Goal: Use online tool/utility: Utilize a website feature to perform a specific function

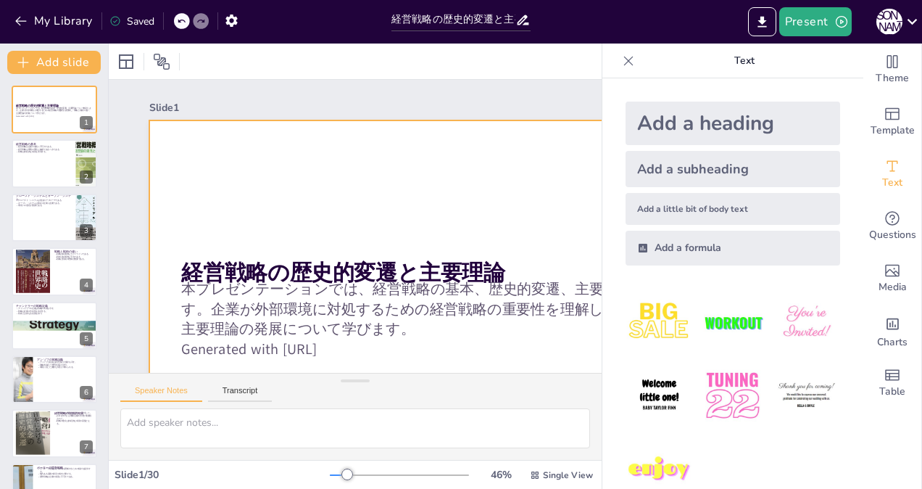
checkbox input "true"
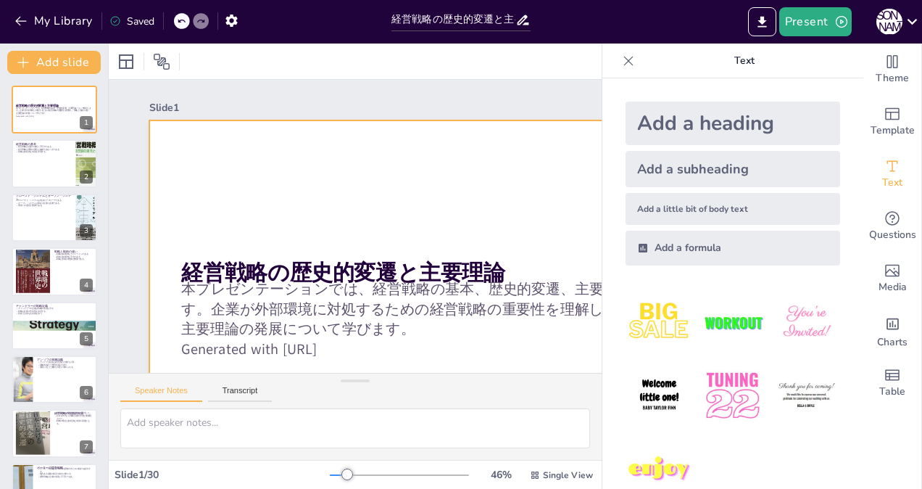
checkbox input "true"
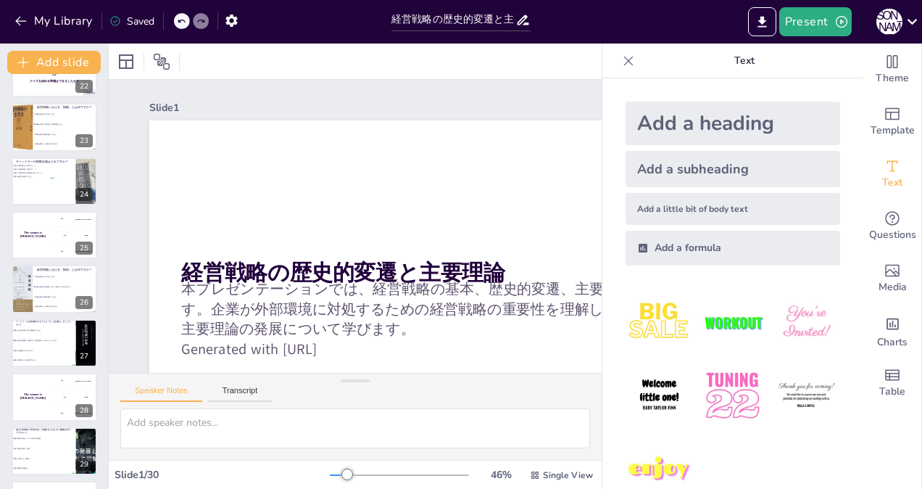
scroll to position [1220, 0]
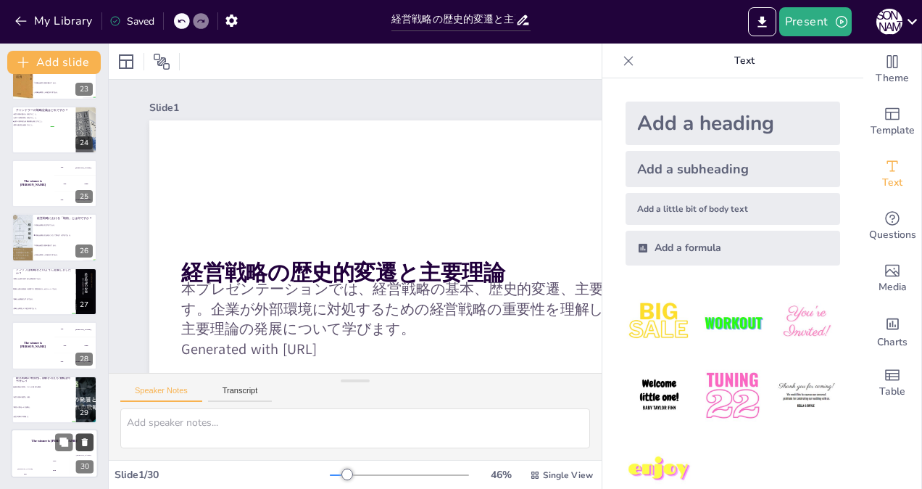
checkbox input "true"
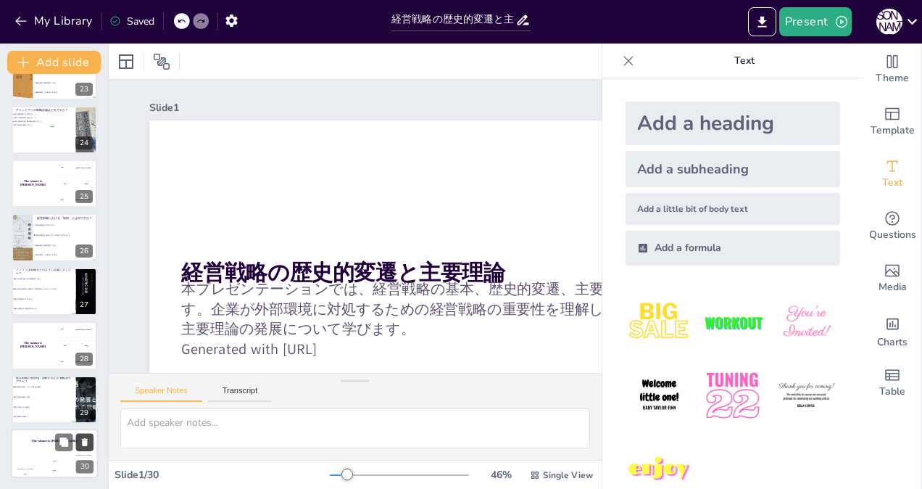
checkbox input "true"
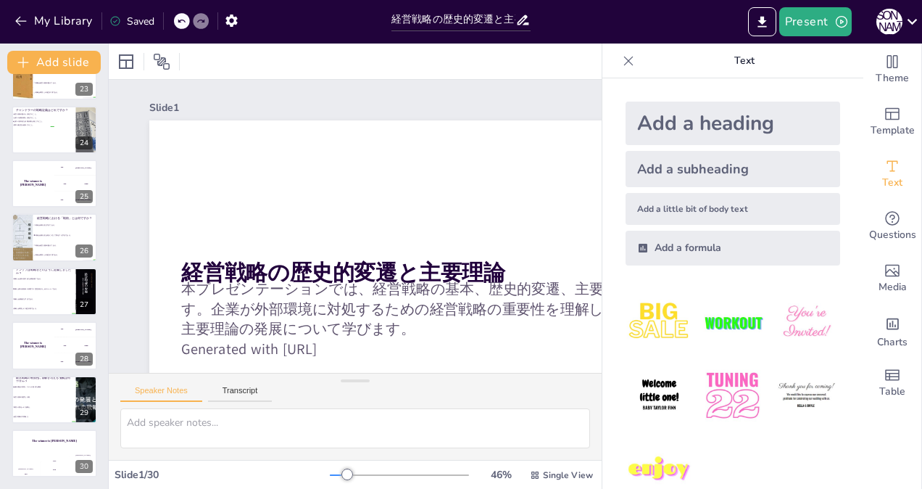
checkbox input "true"
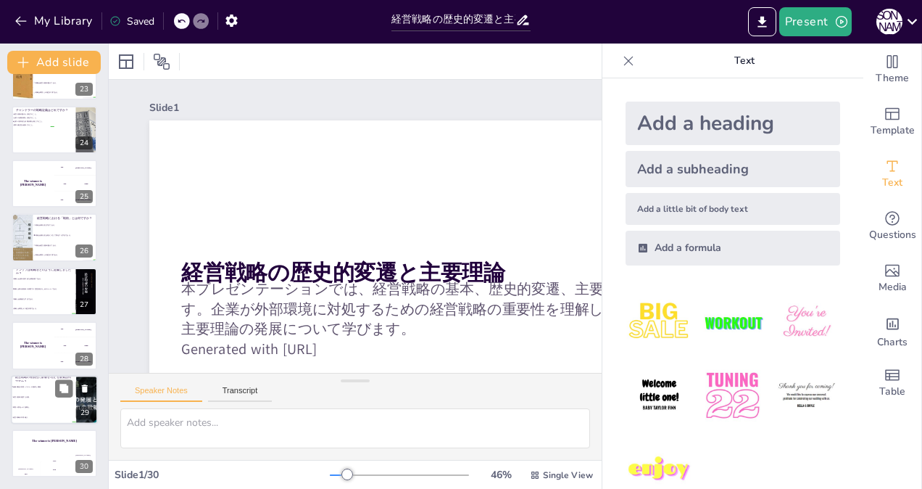
checkbox input "true"
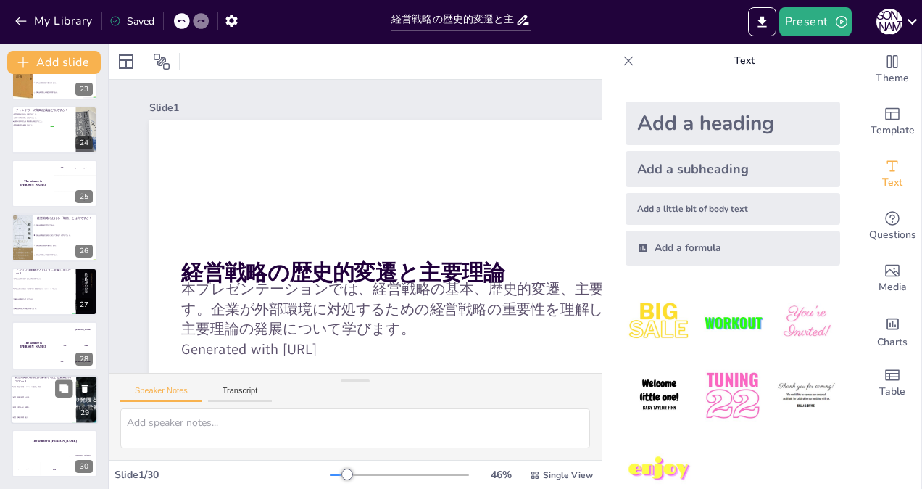
checkbox input "true"
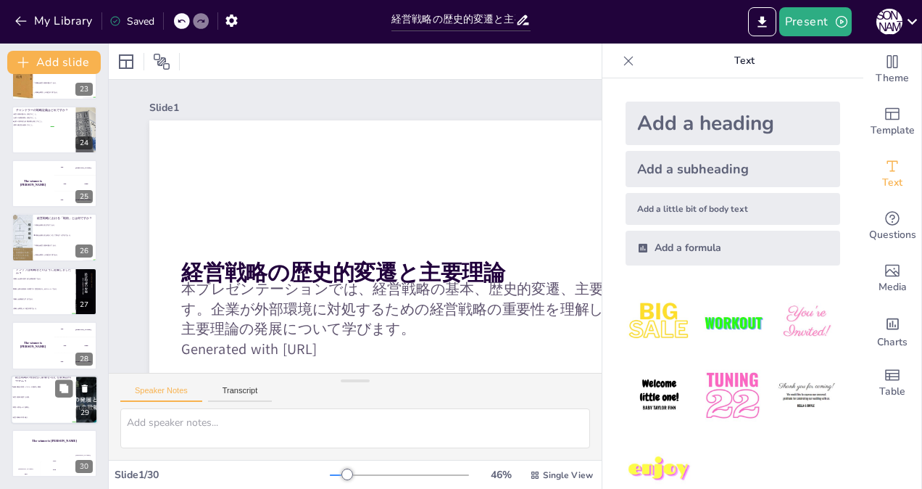
checkbox input "true"
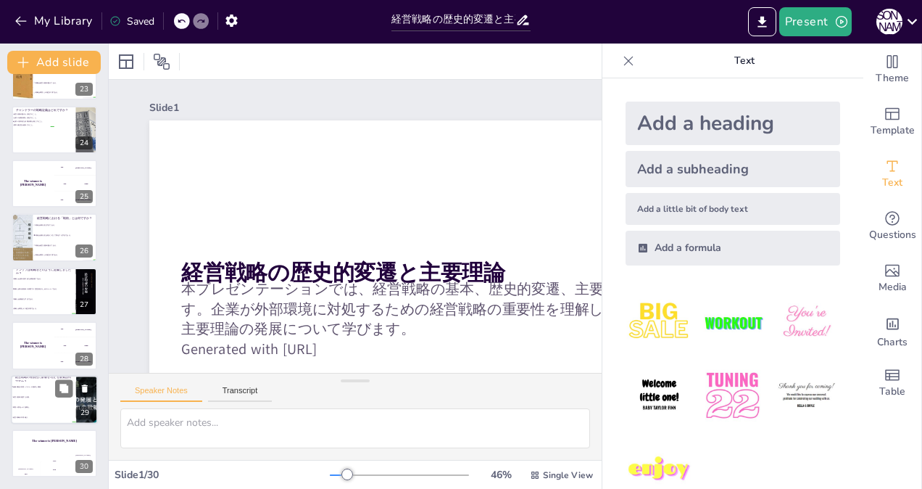
click at [45, 402] on li "環境の変化への無関心。" at bounding box center [43, 407] width 65 height 10
checkbox input "true"
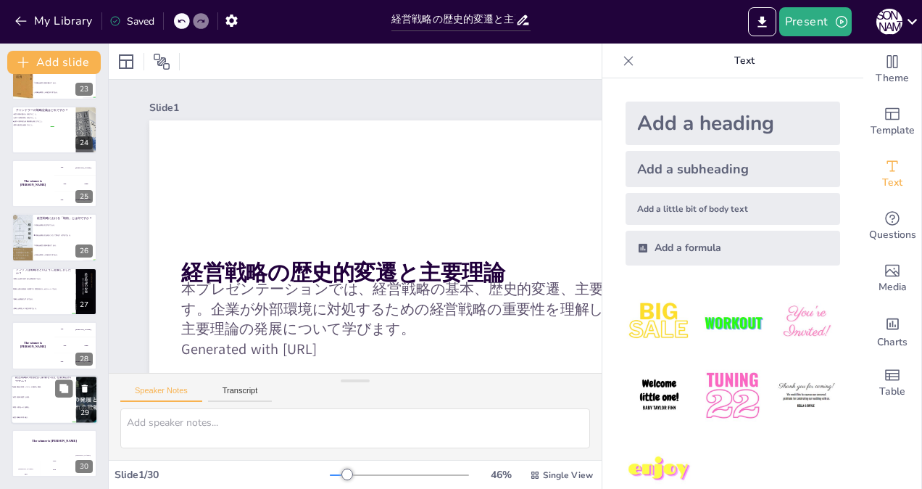
checkbox input "true"
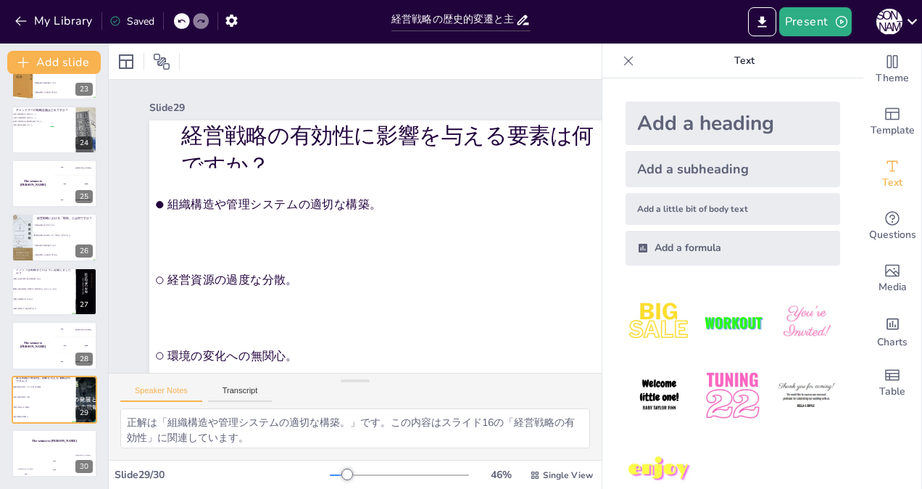
checkbox input "true"
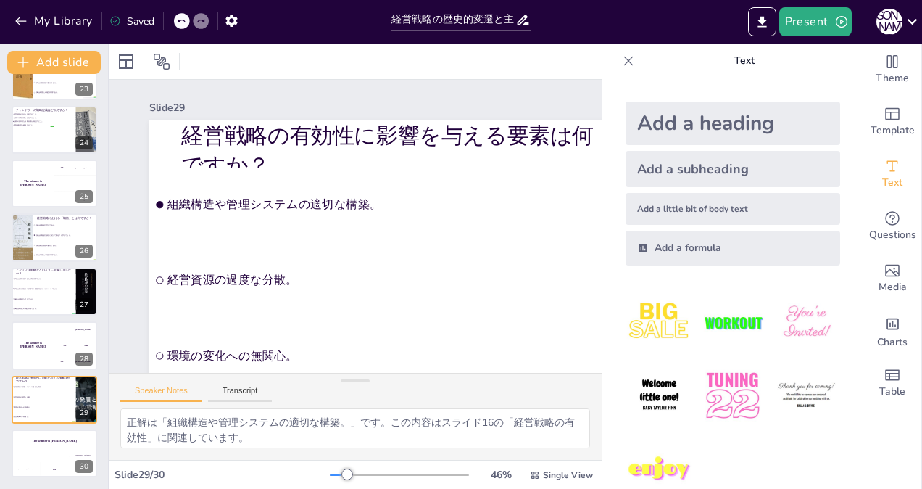
checkbox input "true"
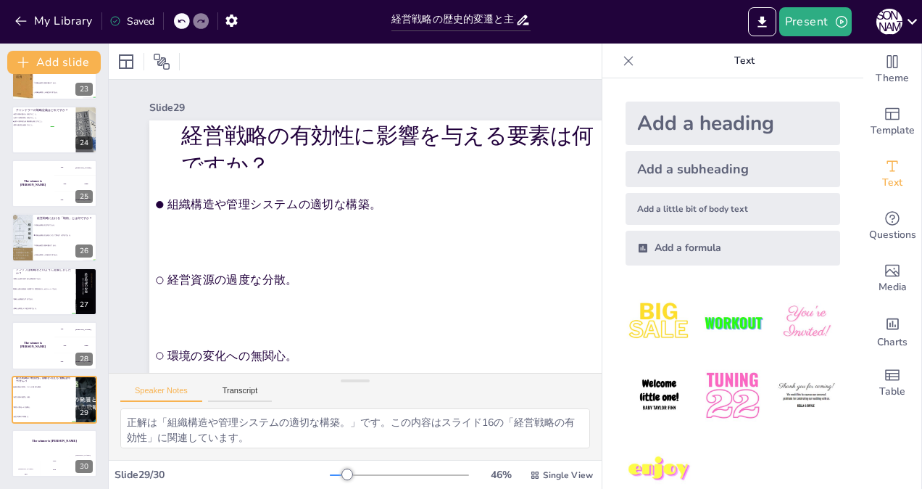
checkbox input "true"
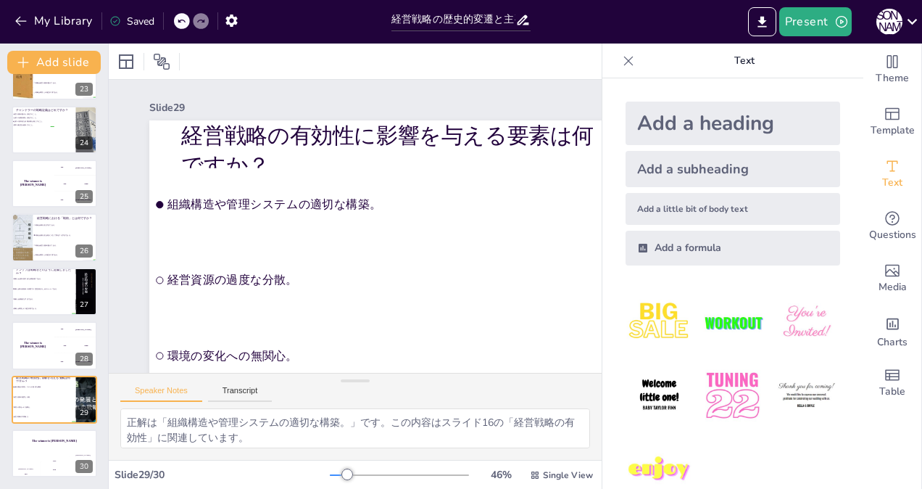
checkbox input "true"
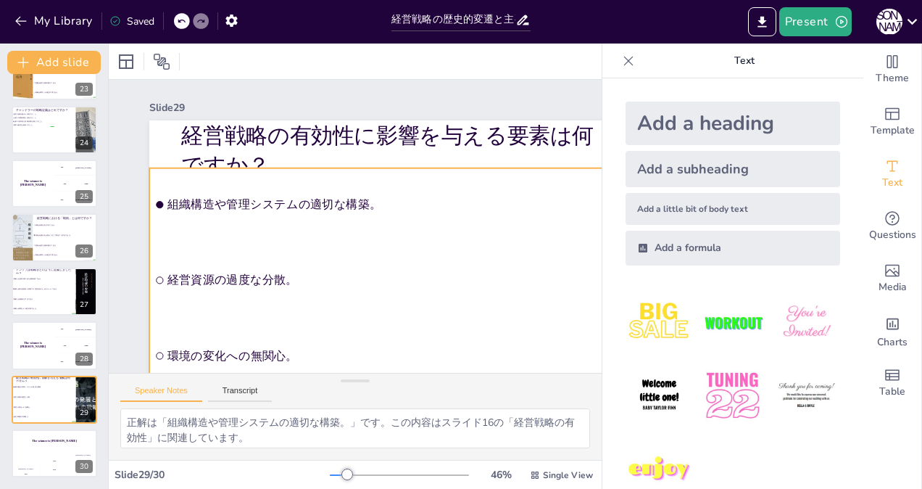
checkbox input "true"
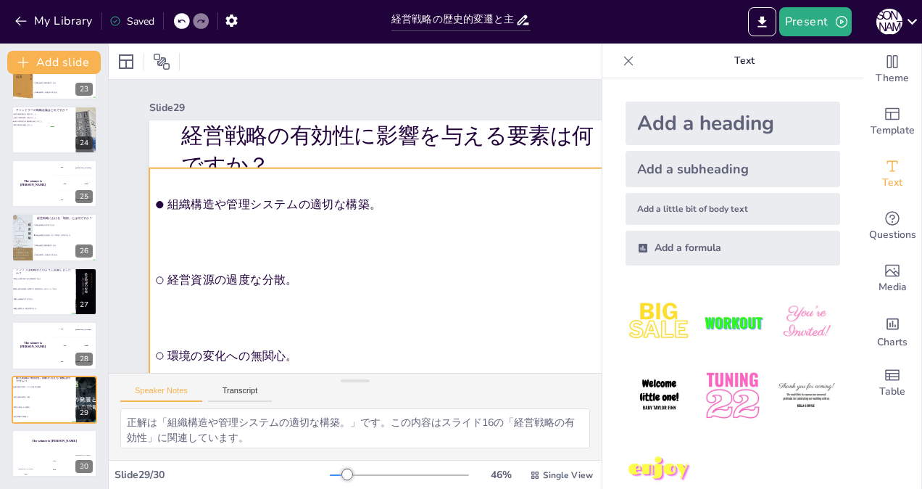
checkbox input "true"
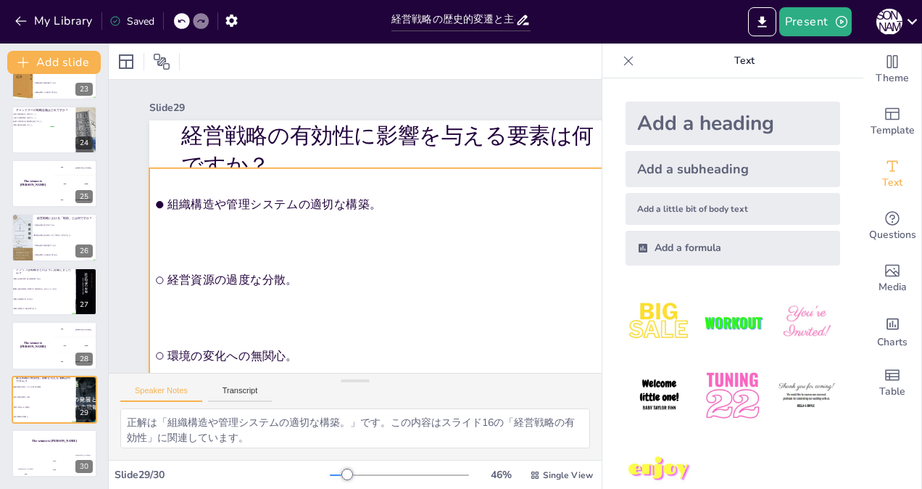
checkbox input "true"
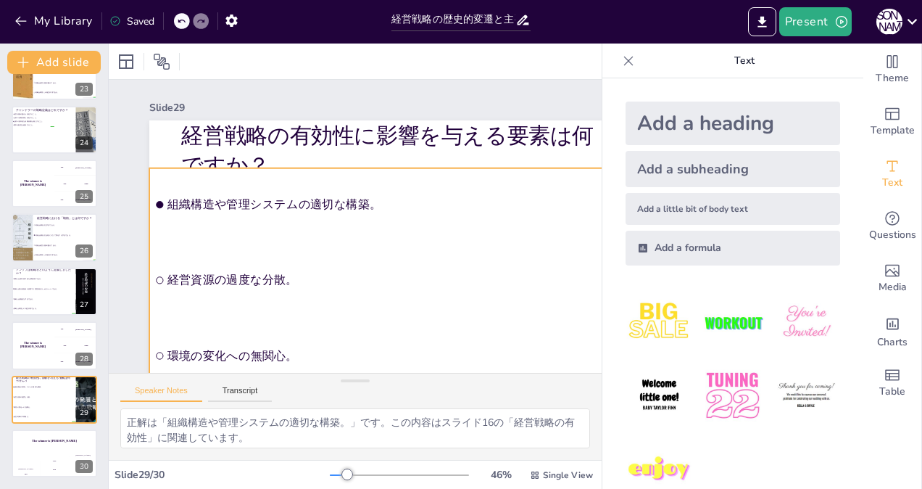
checkbox input "true"
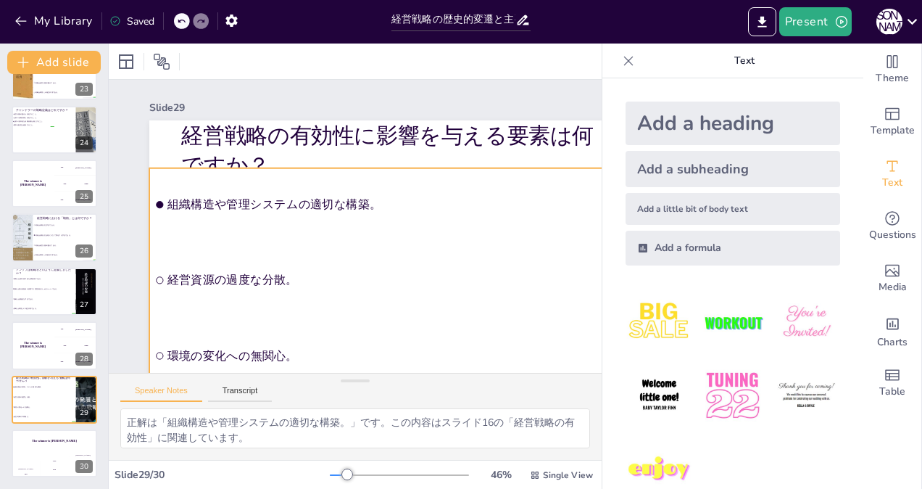
checkbox input "true"
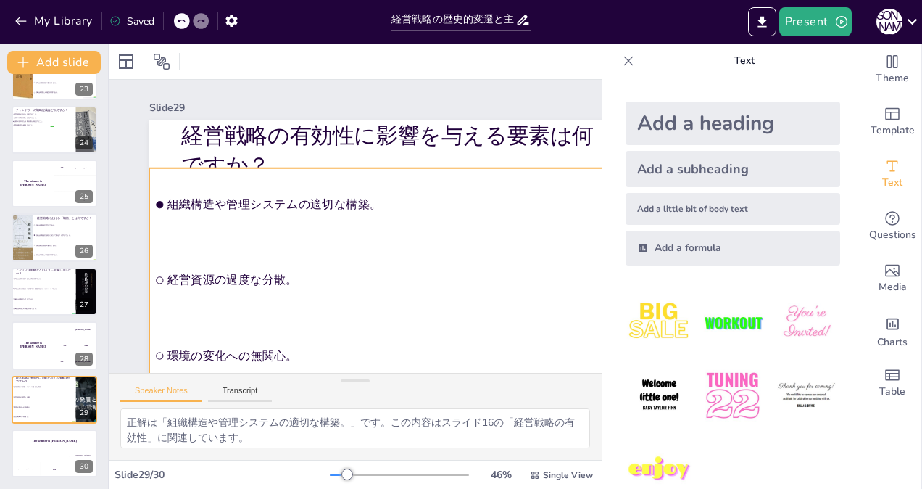
checkbox input "true"
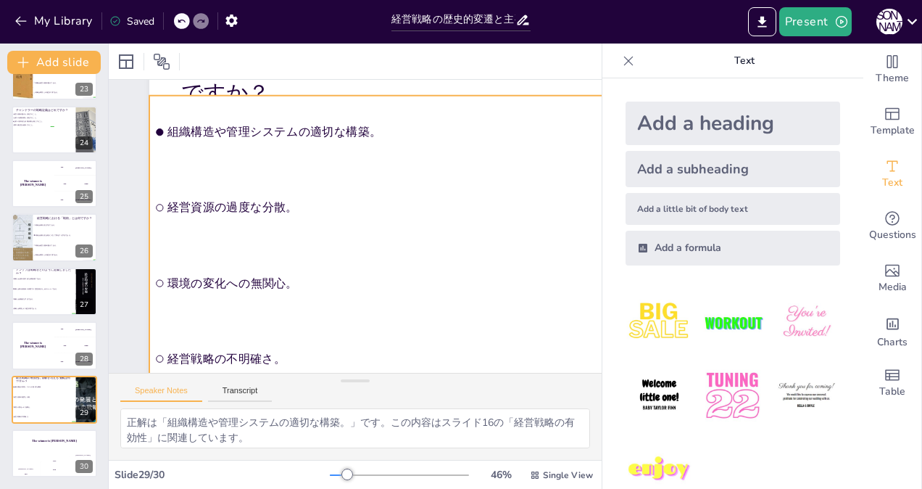
checkbox input "true"
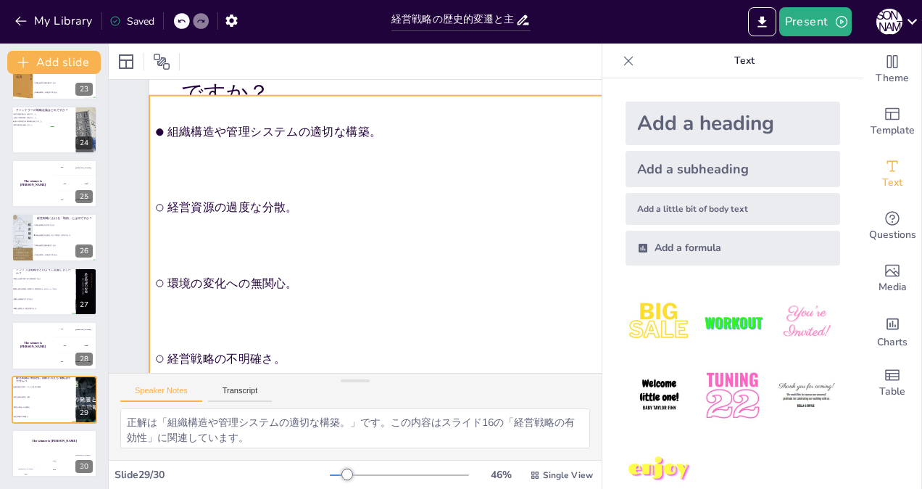
checkbox input "true"
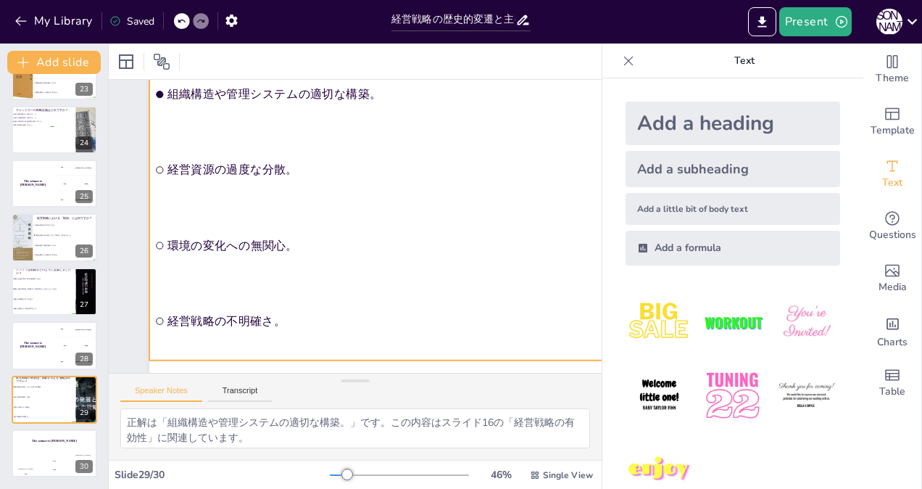
checkbox input "true"
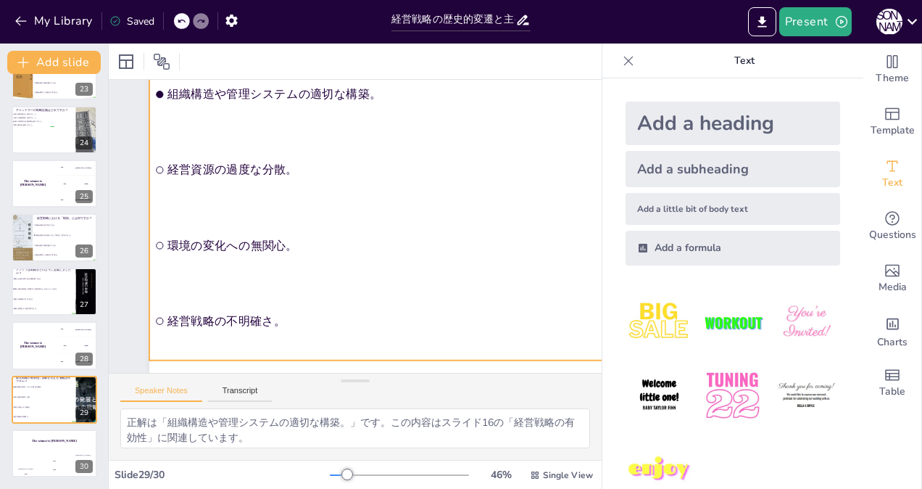
checkbox input "true"
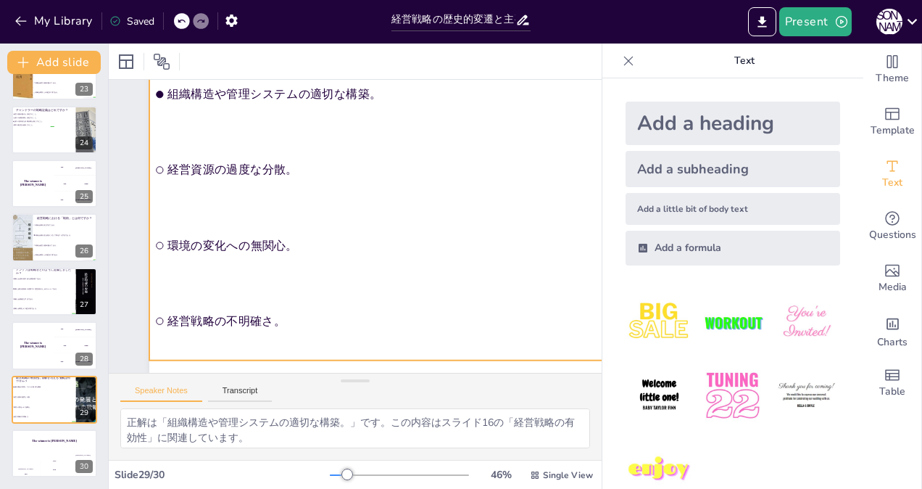
checkbox input "true"
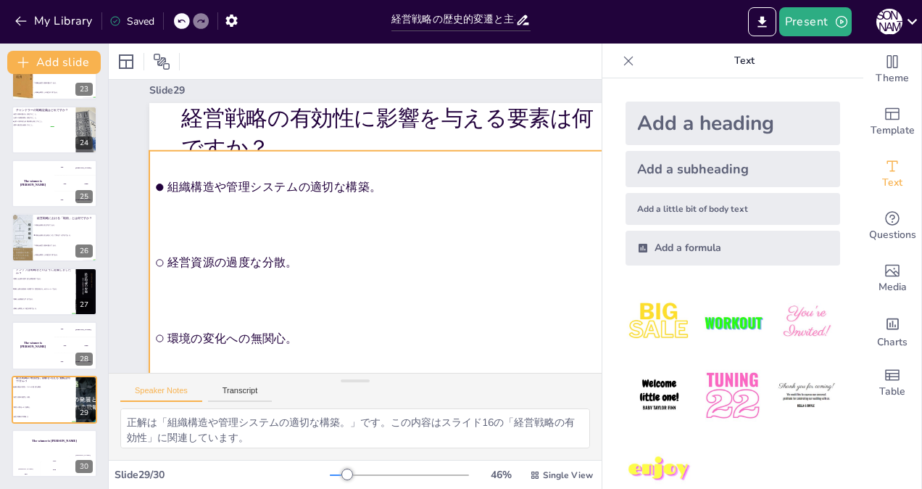
scroll to position [0, 0]
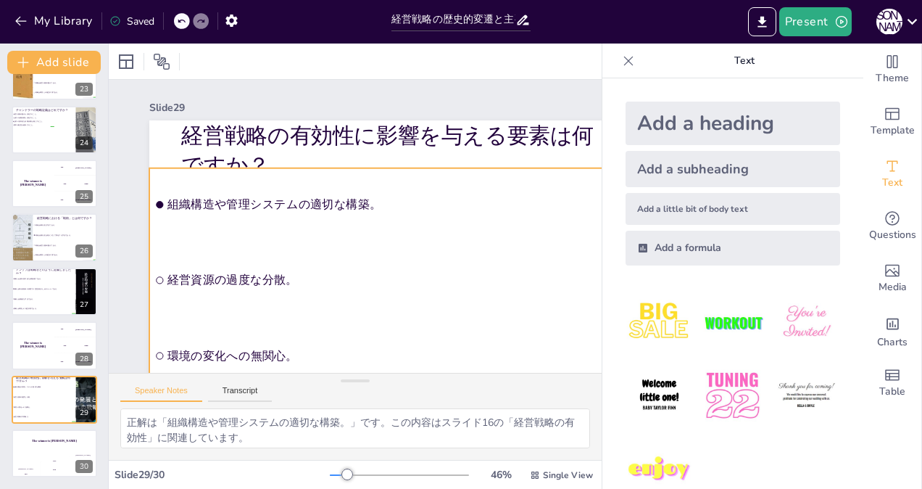
checkbox input "true"
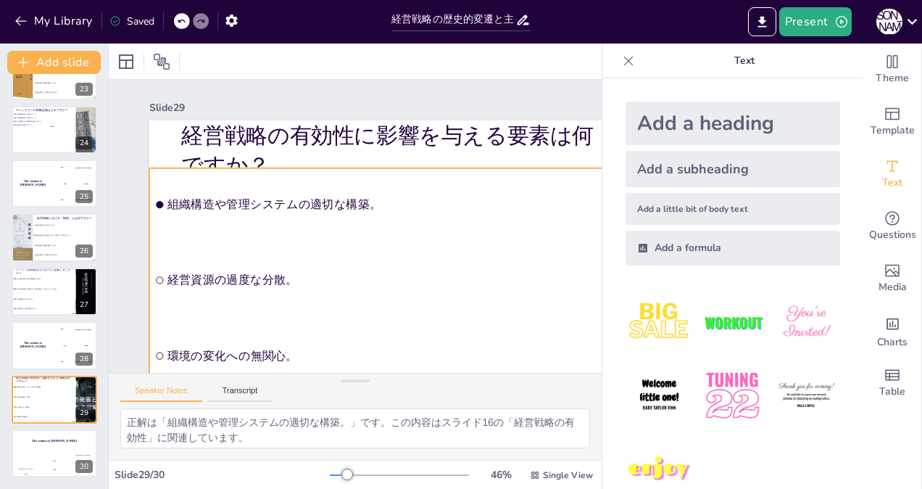
checkbox input "true"
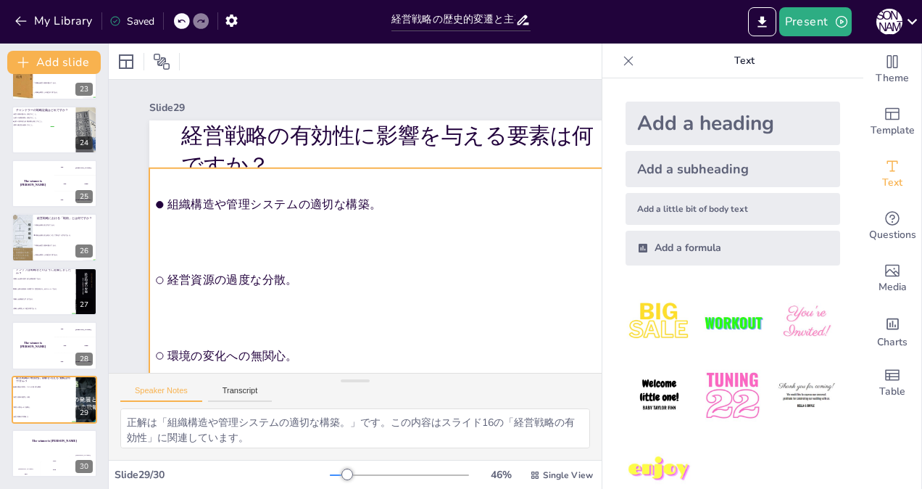
checkbox input "true"
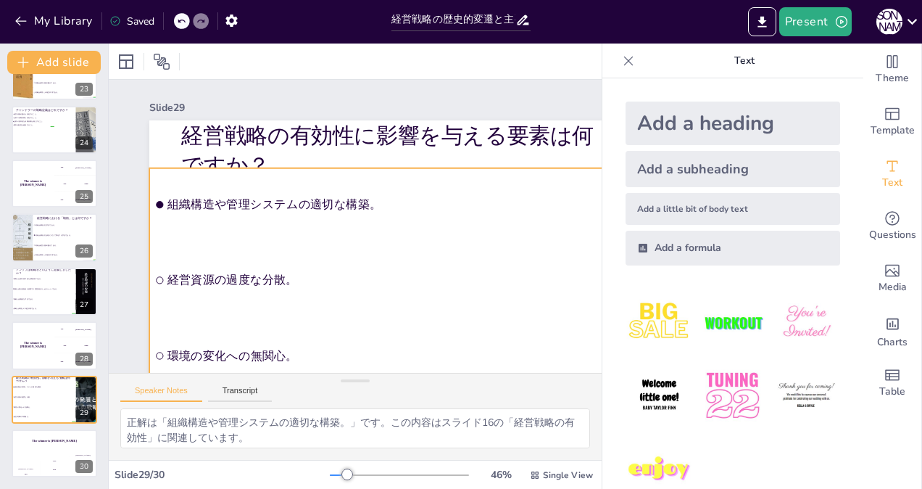
checkbox input "true"
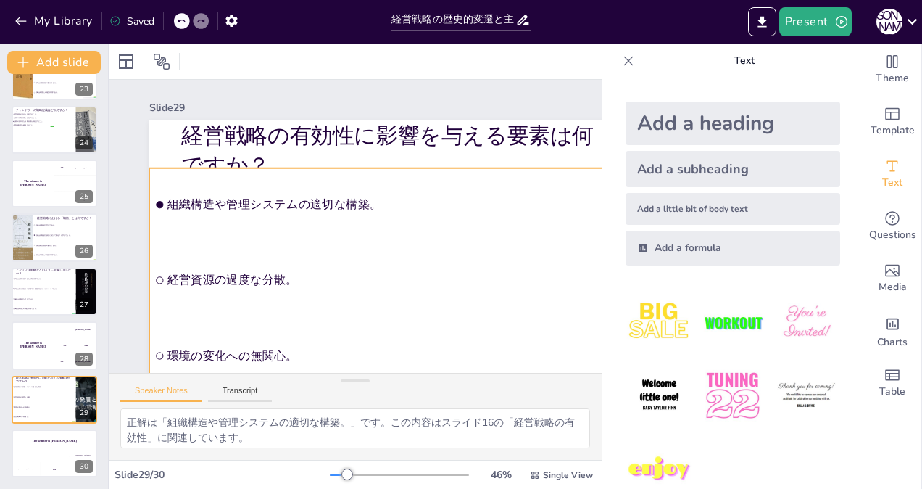
checkbox input "true"
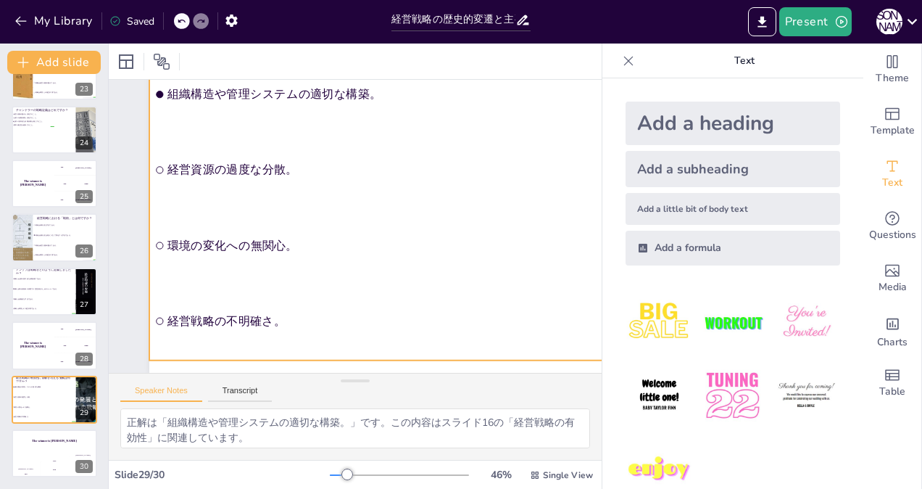
checkbox input "true"
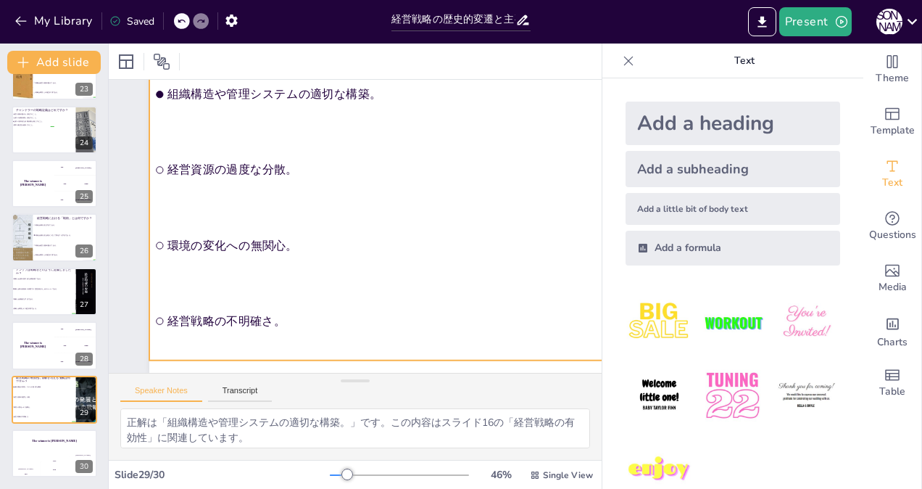
checkbox input "true"
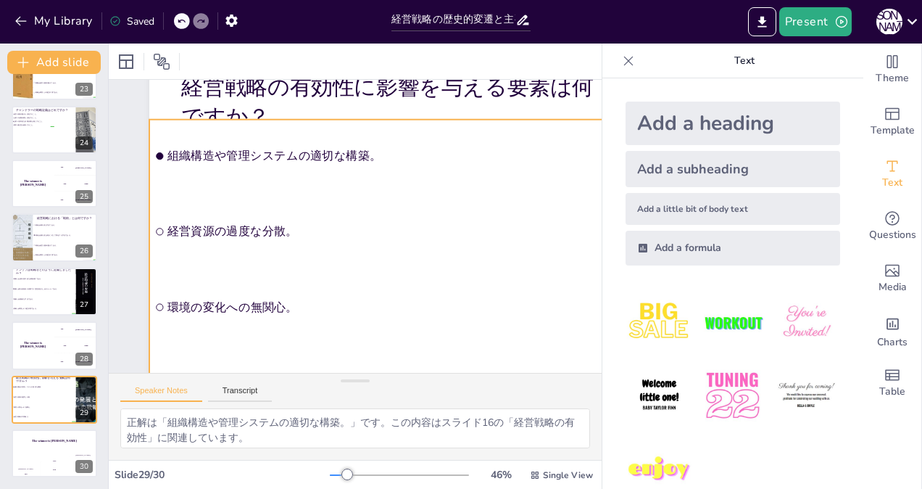
checkbox input "true"
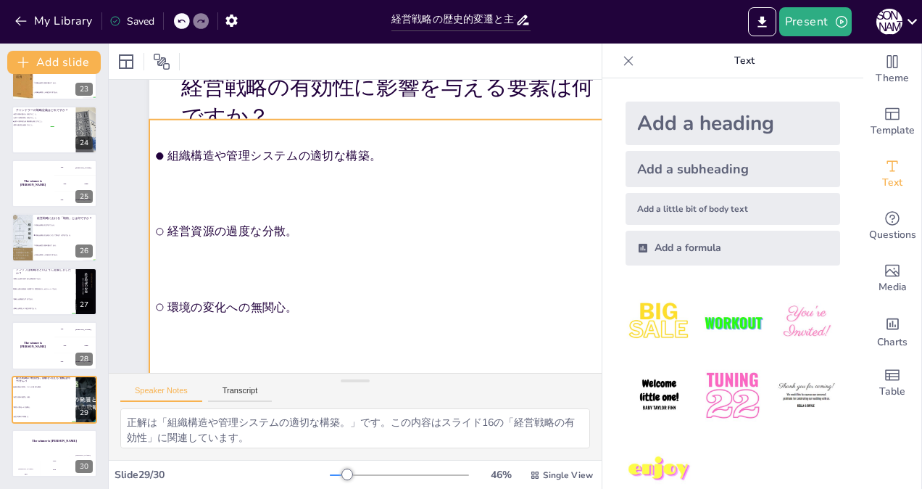
checkbox input "true"
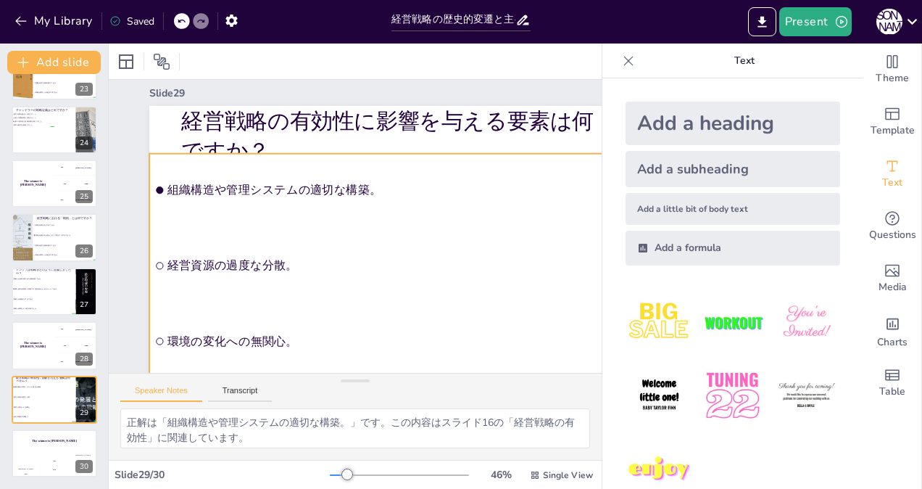
scroll to position [0, 0]
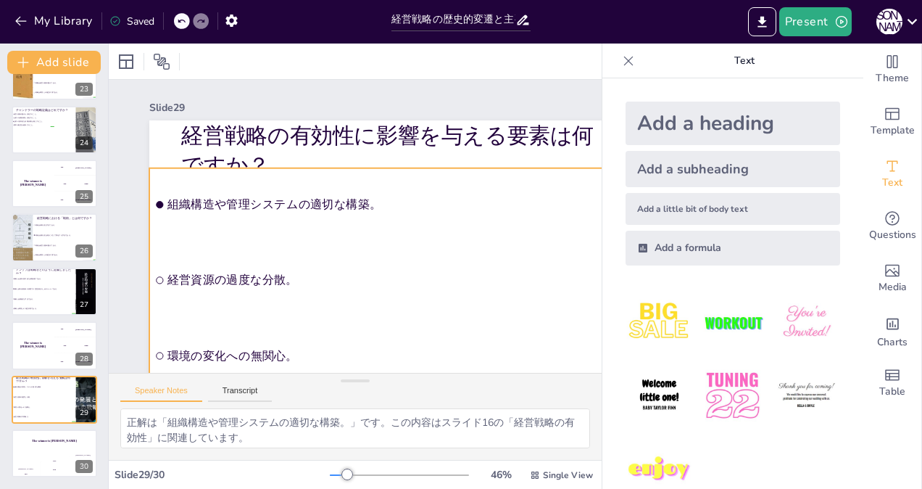
checkbox input "true"
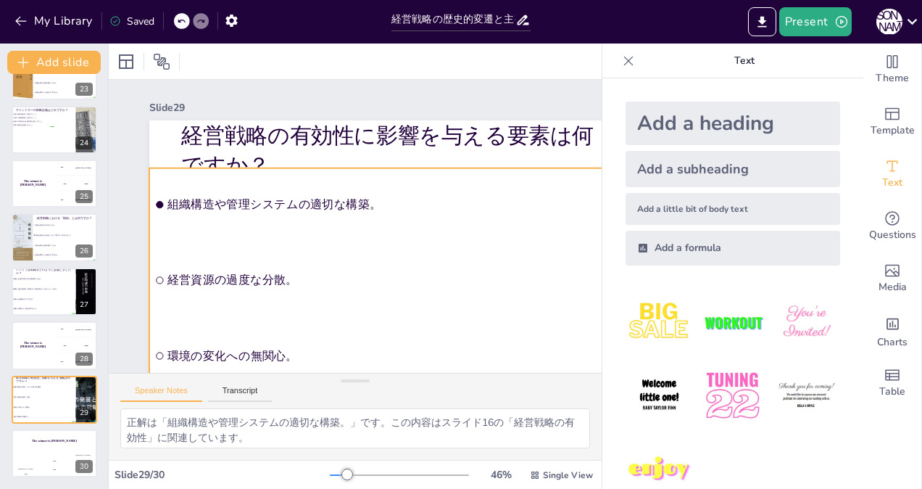
checkbox input "true"
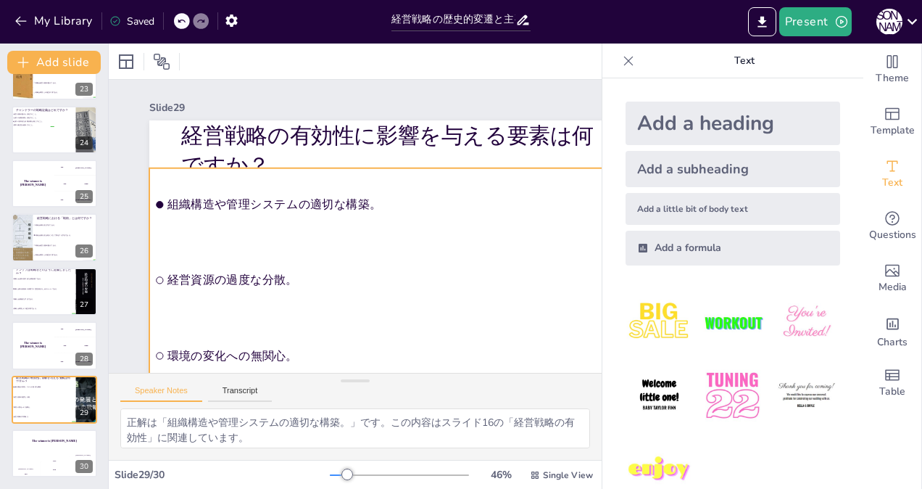
checkbox input "true"
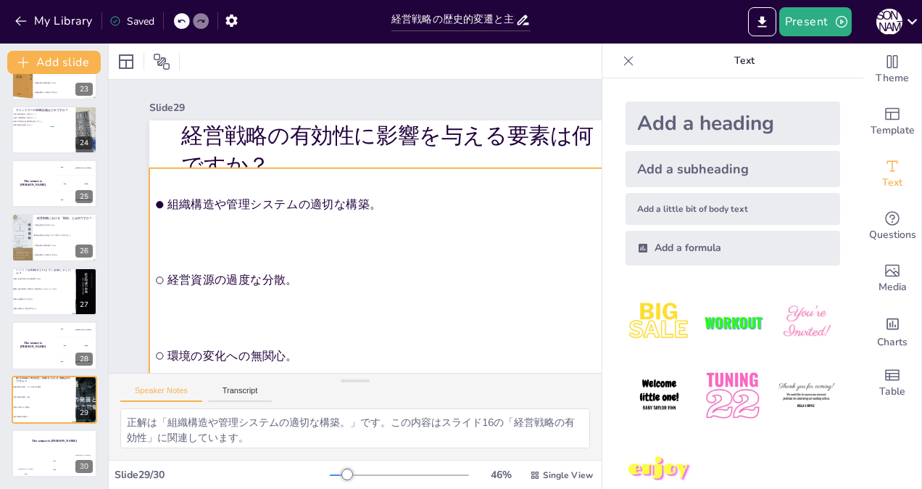
checkbox input "true"
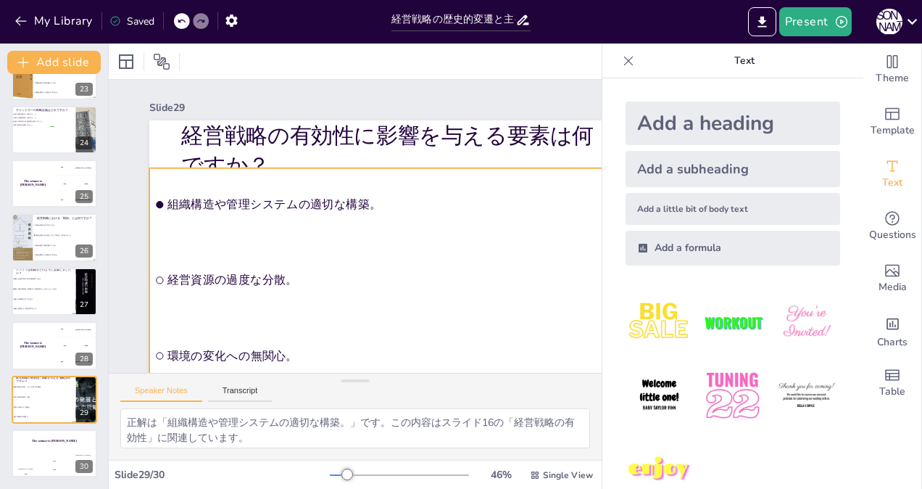
checkbox input "true"
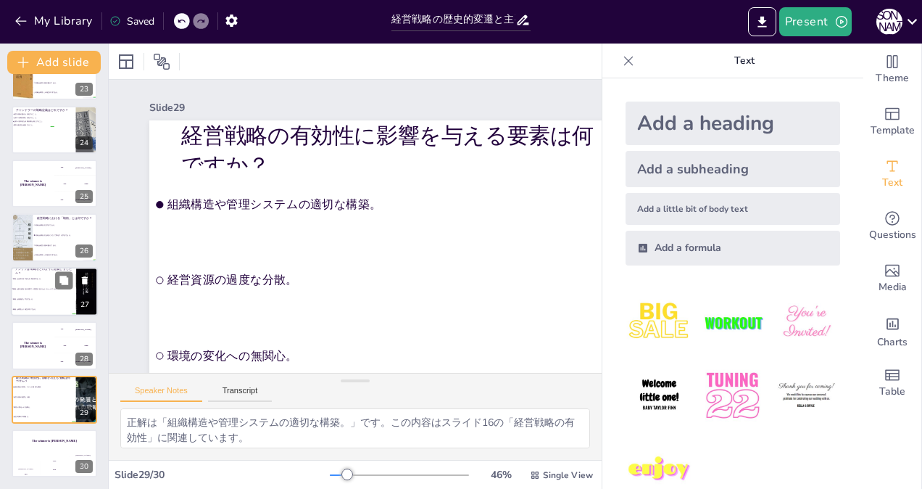
checkbox input "true"
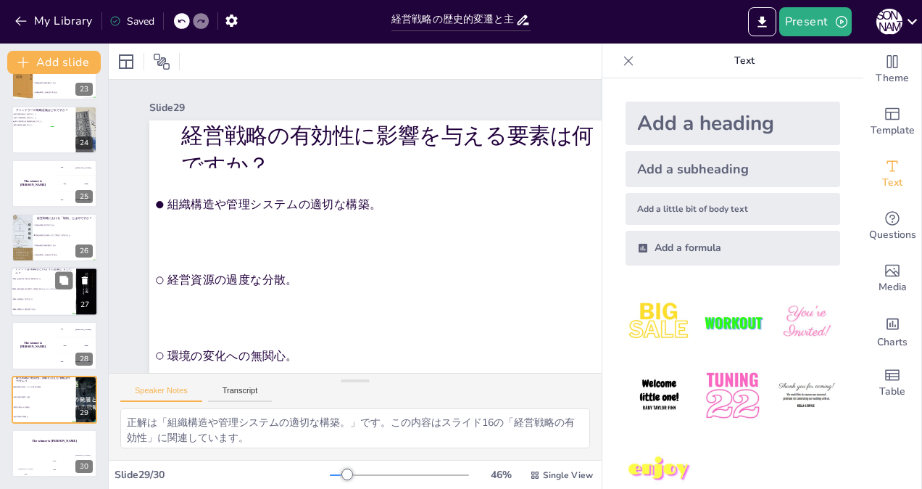
checkbox input "true"
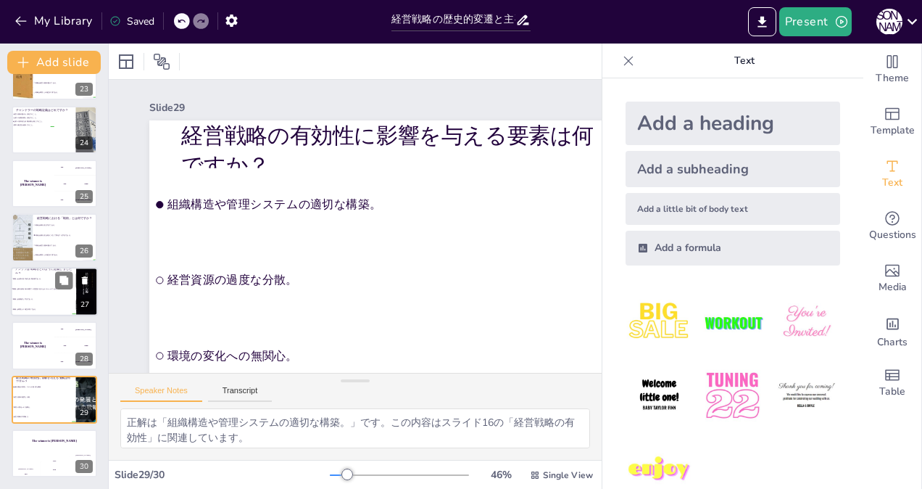
checkbox input "true"
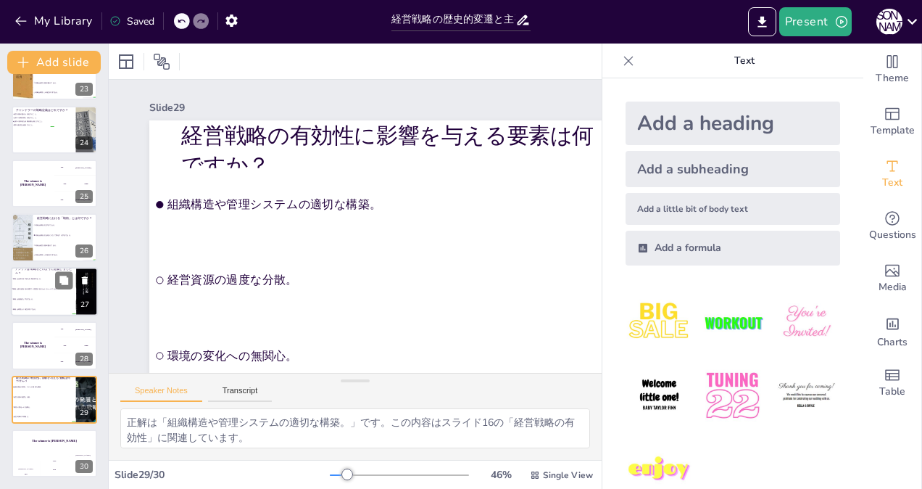
checkbox input "true"
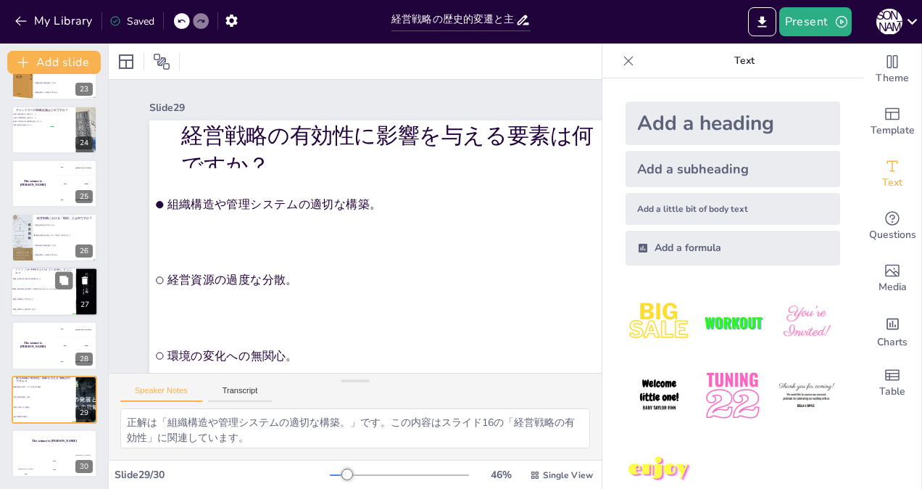
checkbox input "true"
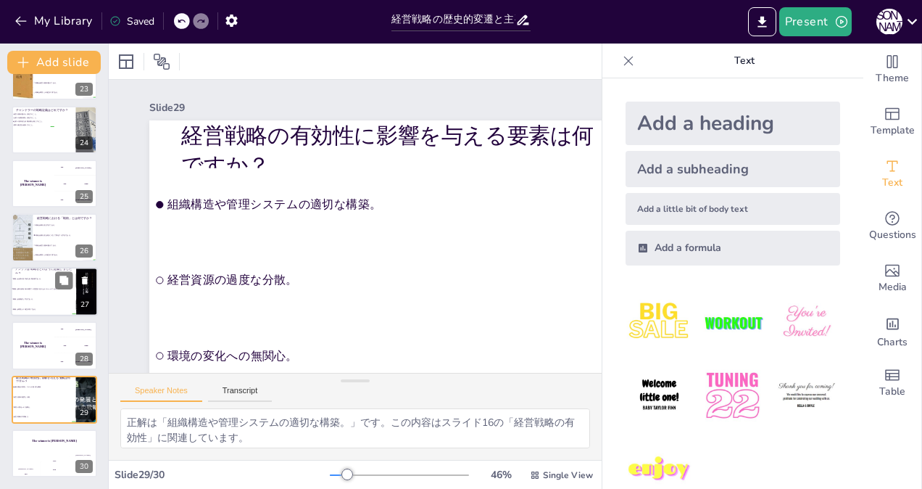
checkbox input "true"
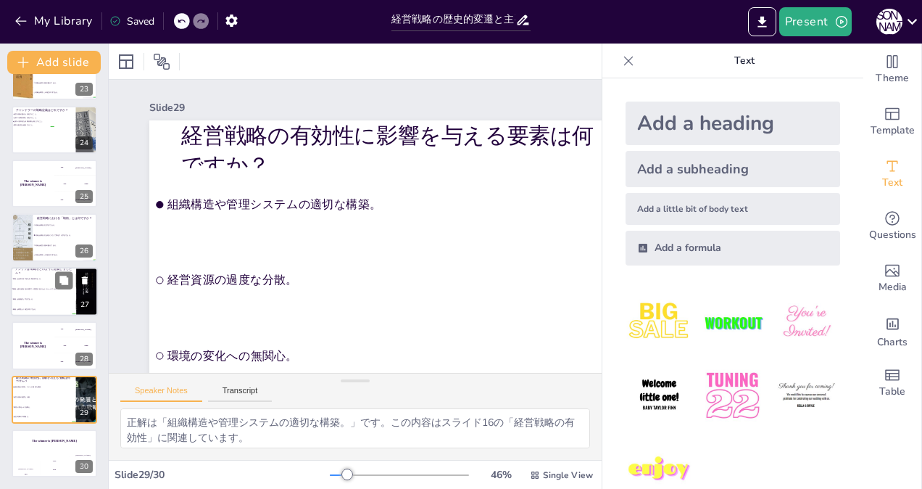
checkbox input "true"
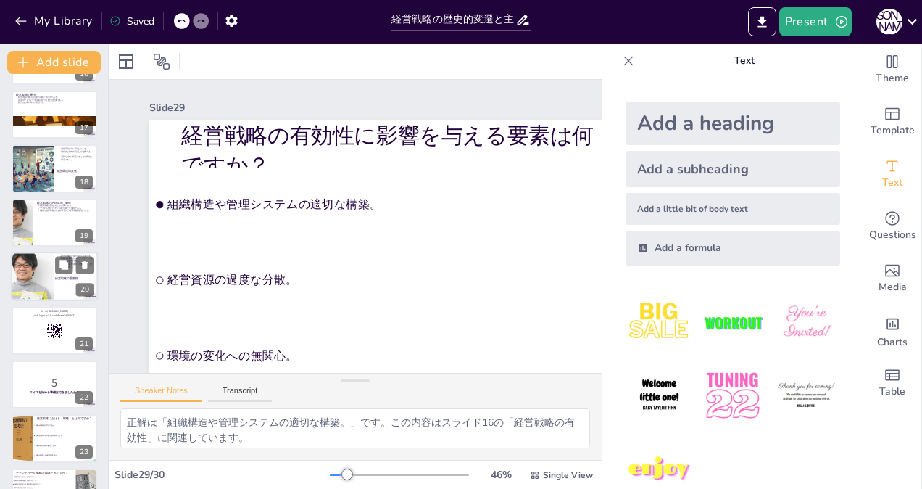
click at [50, 275] on div at bounding box center [32, 276] width 147 height 49
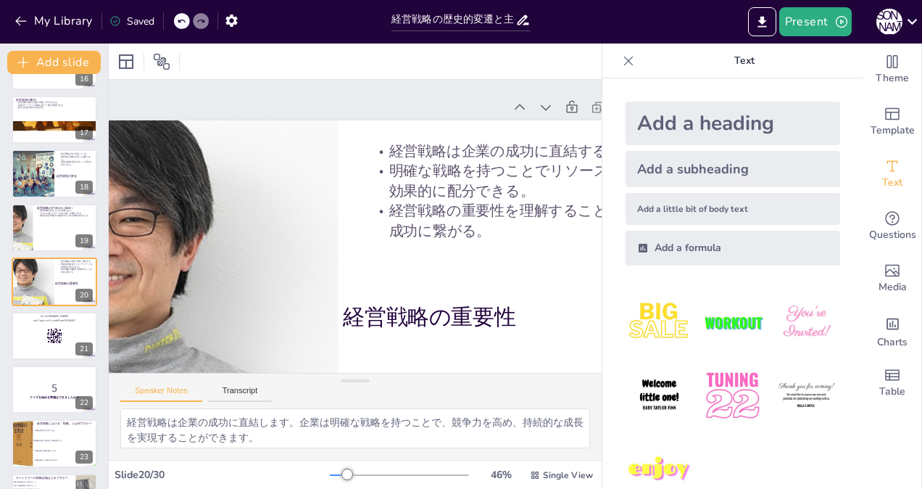
scroll to position [0, 138]
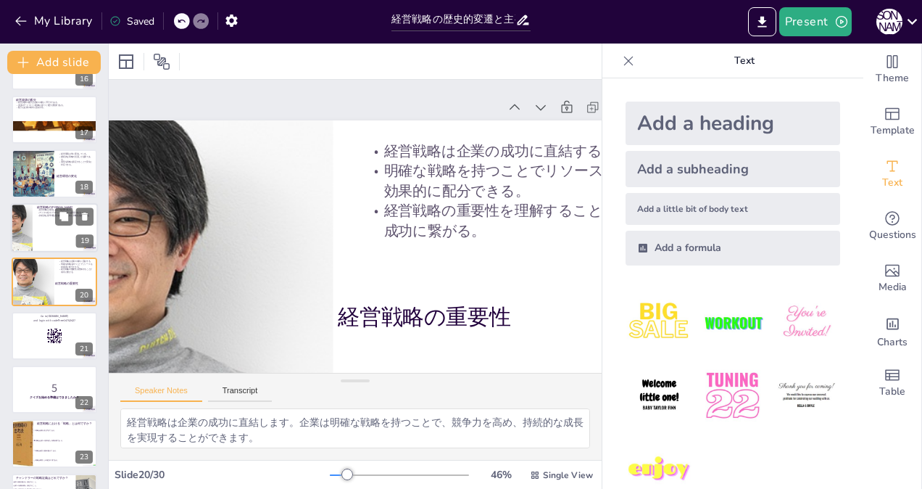
click at [38, 235] on div at bounding box center [54, 227] width 87 height 49
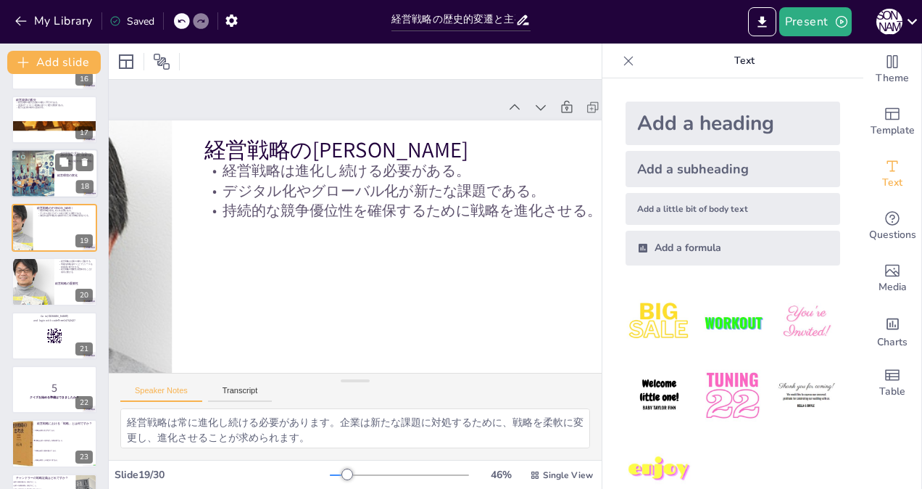
scroll to position [799, 0]
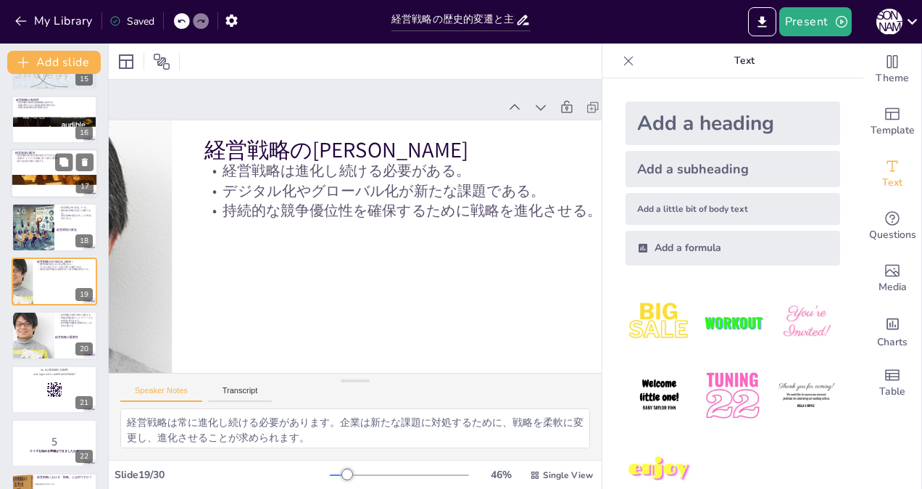
click at [43, 173] on div at bounding box center [54, 173] width 87 height 49
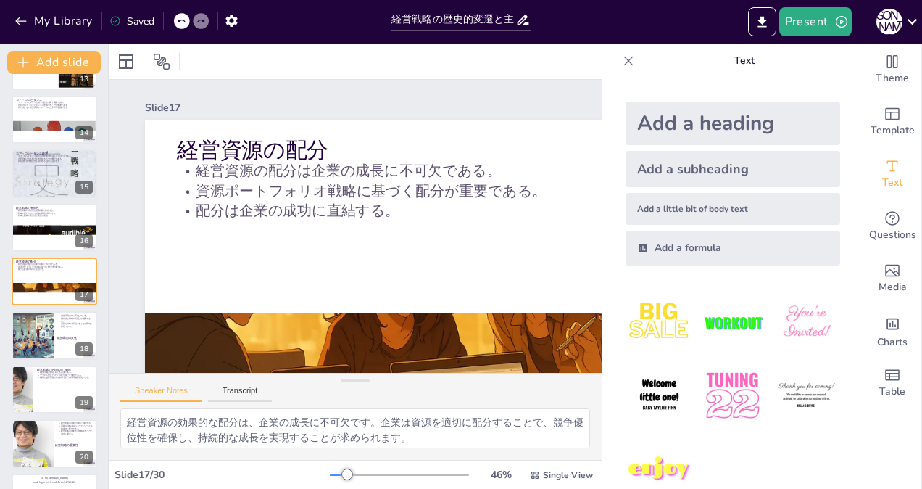
scroll to position [0, 0]
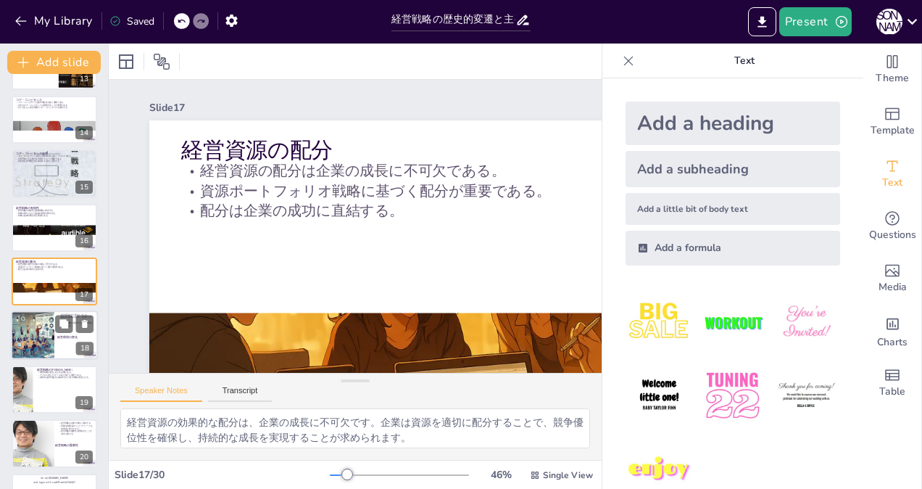
click at [45, 317] on div at bounding box center [33, 335] width 86 height 49
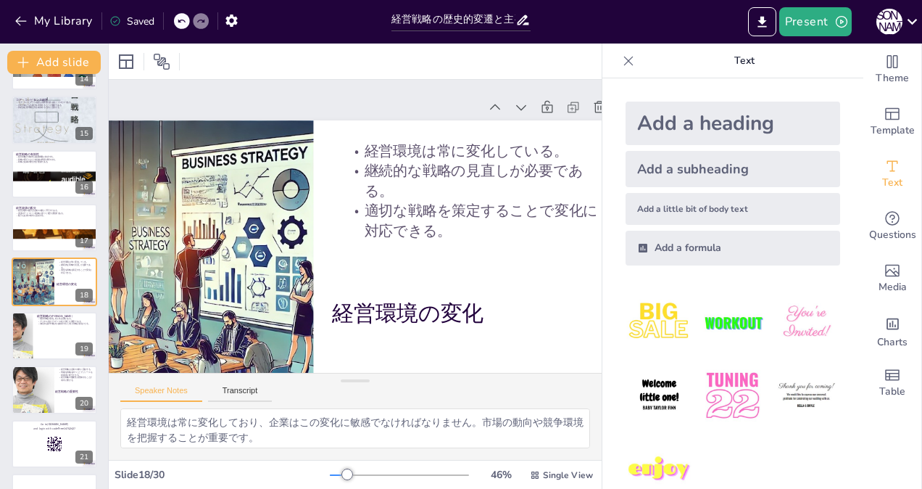
scroll to position [0, 159]
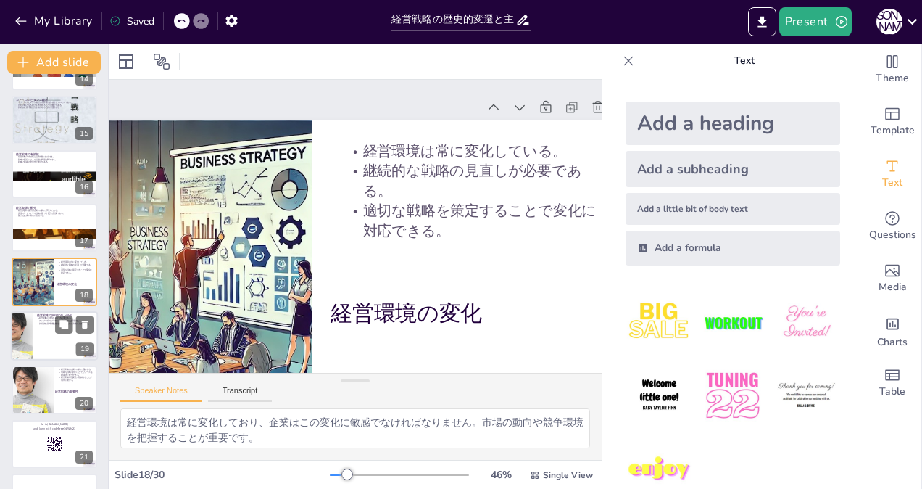
click at [29, 327] on div at bounding box center [21, 335] width 147 height 49
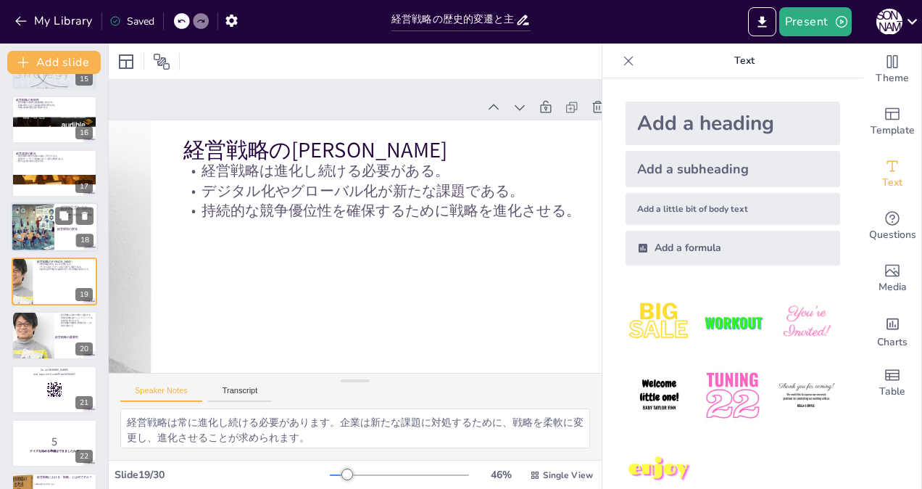
click at [39, 228] on div at bounding box center [33, 227] width 86 height 49
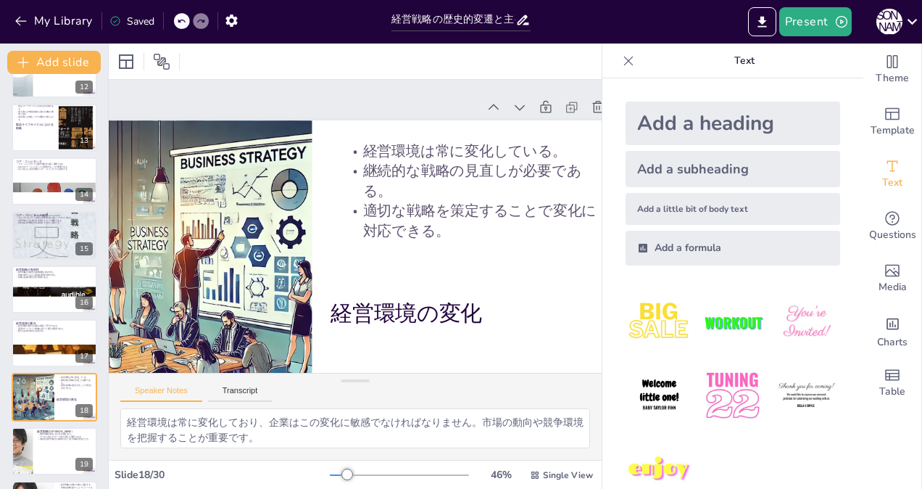
scroll to position [599, 0]
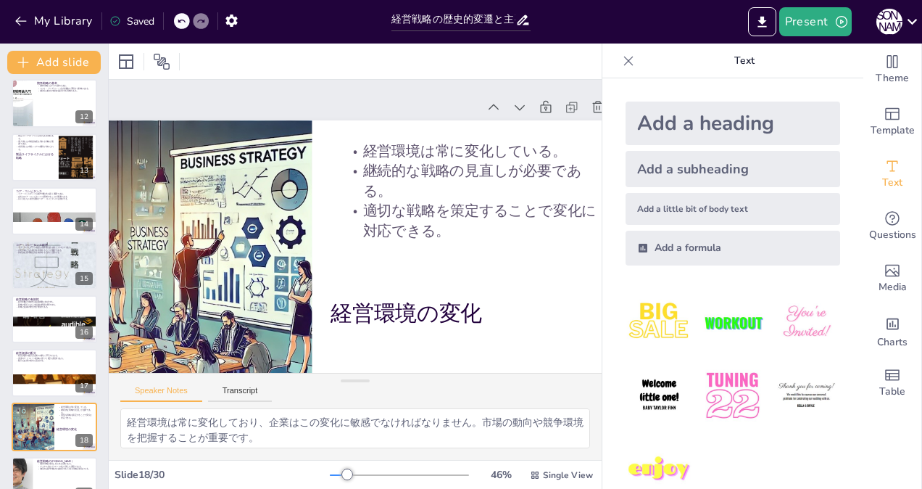
click at [47, 360] on p "配分は企業の成功に直結する。" at bounding box center [54, 361] width 77 height 3
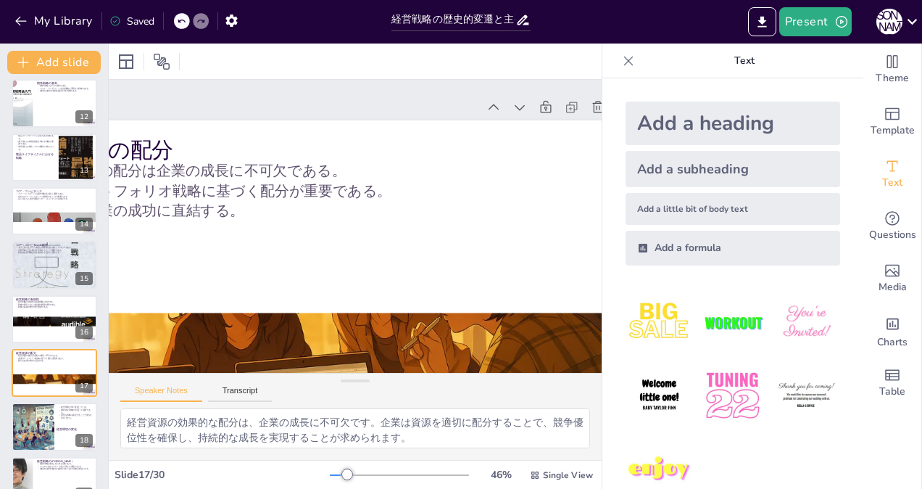
scroll to position [691, 0]
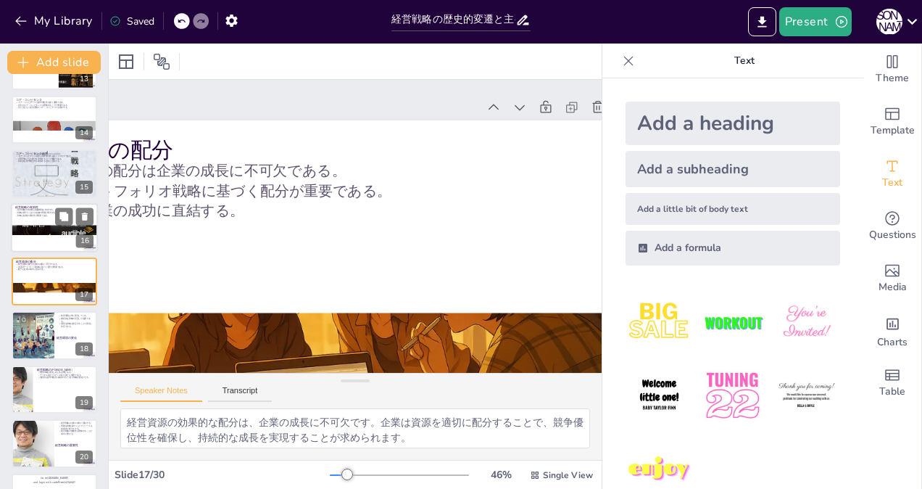
click at [52, 233] on div at bounding box center [54, 230] width 87 height 46
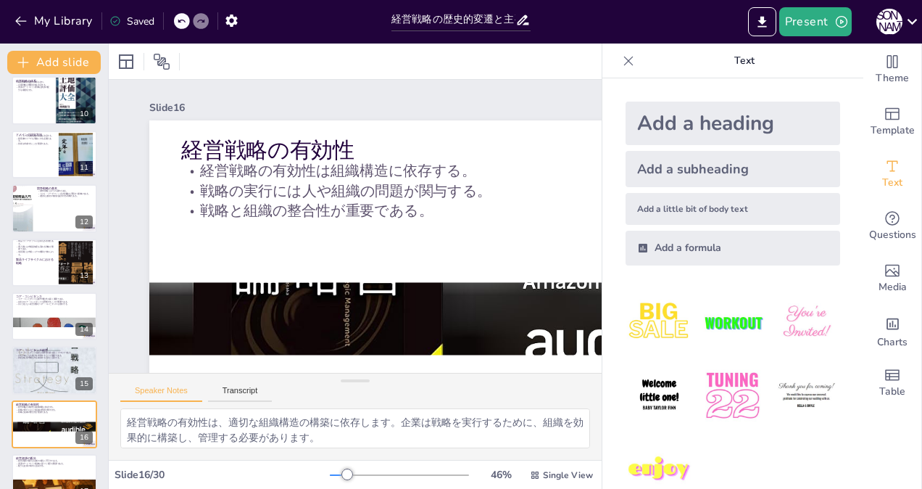
scroll to position [491, 0]
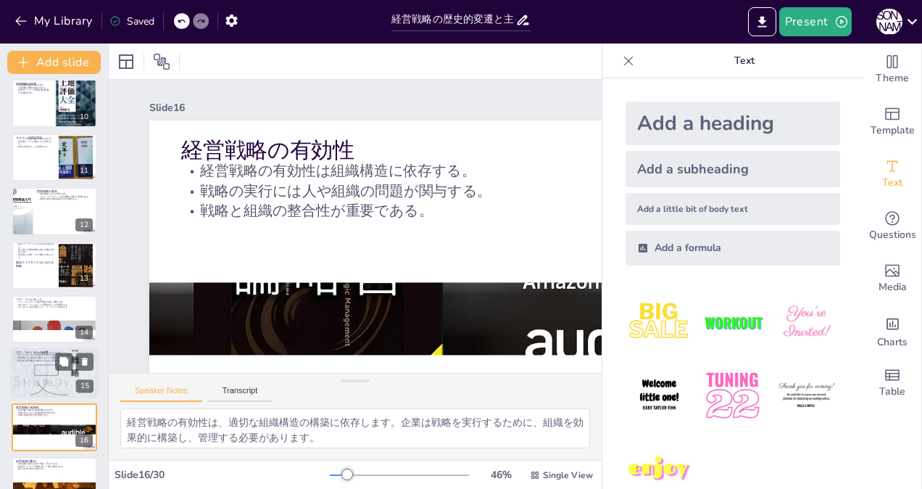
click at [33, 375] on div at bounding box center [54, 373] width 87 height 139
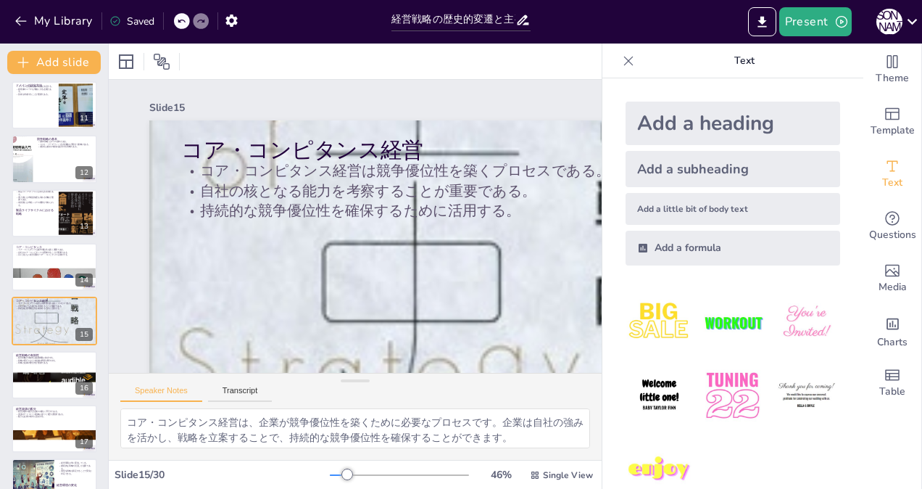
scroll to position [510, 0]
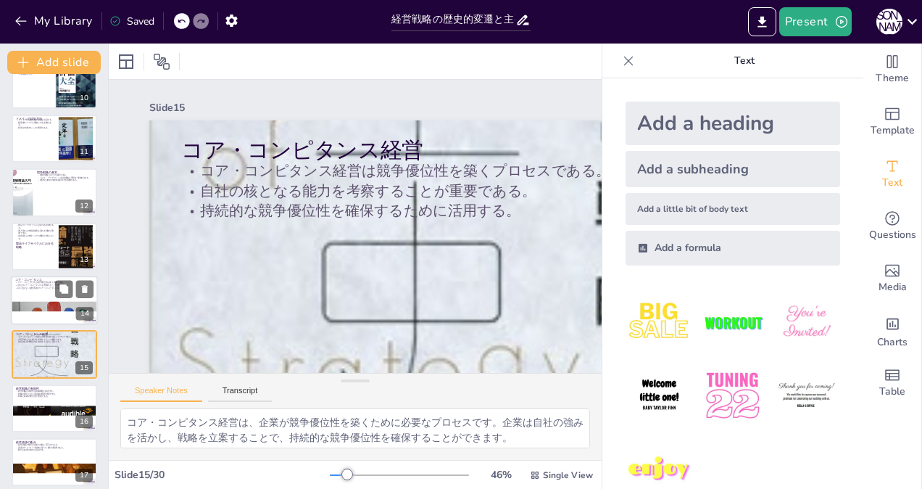
click at [43, 287] on p "目に見えない経営資源がコア・コンピタンスを創出する。" at bounding box center [54, 287] width 78 height 3
